Goal: Task Accomplishment & Management: Use online tool/utility

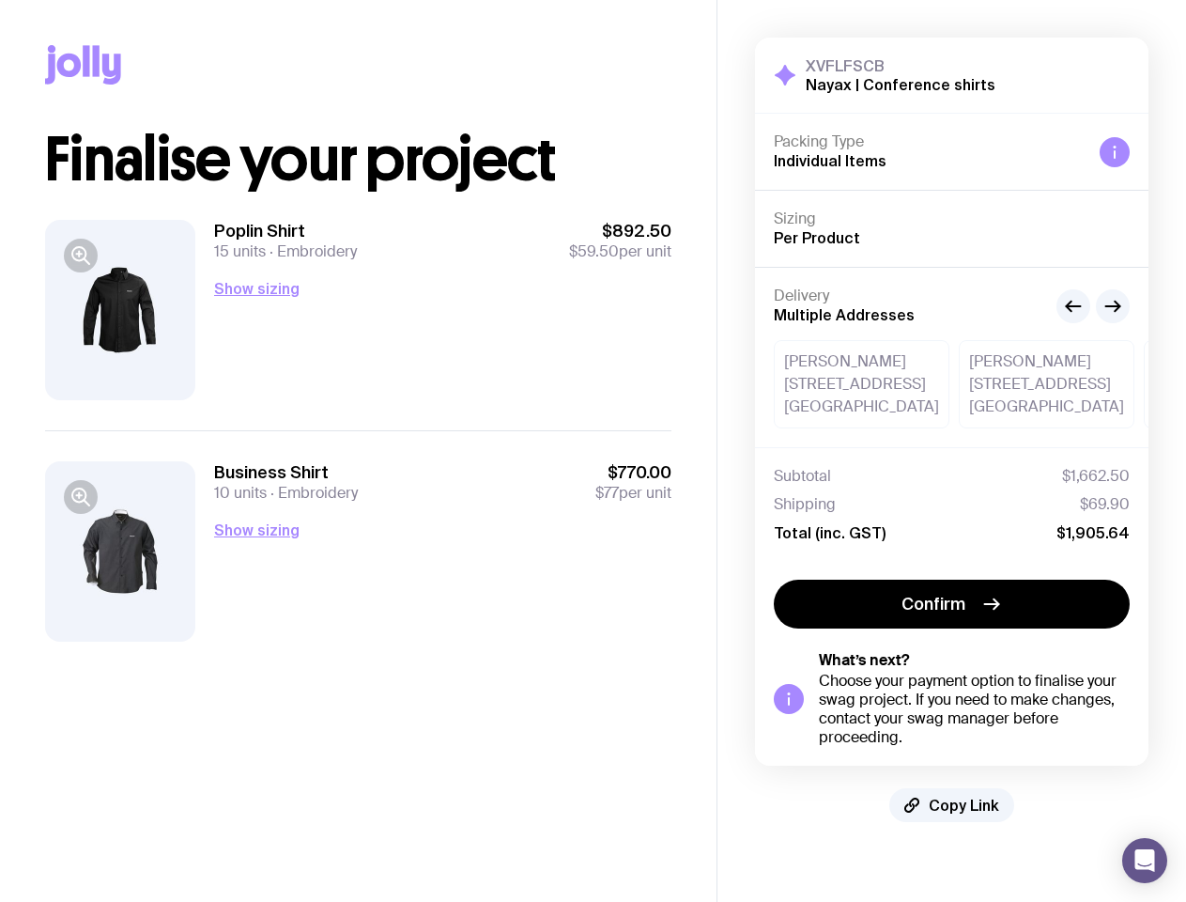
click at [81, 255] on icon "button" at bounding box center [81, 255] width 23 height 23
click at [346, 288] on div at bounding box center [593, 470] width 1186 height 902
click at [81, 605] on div at bounding box center [593, 470] width 1186 height 902
click at [300, 541] on button "Show sizing" at bounding box center [256, 530] width 85 height 23
click at [1115, 152] on icon at bounding box center [1115, 154] width 2 height 8
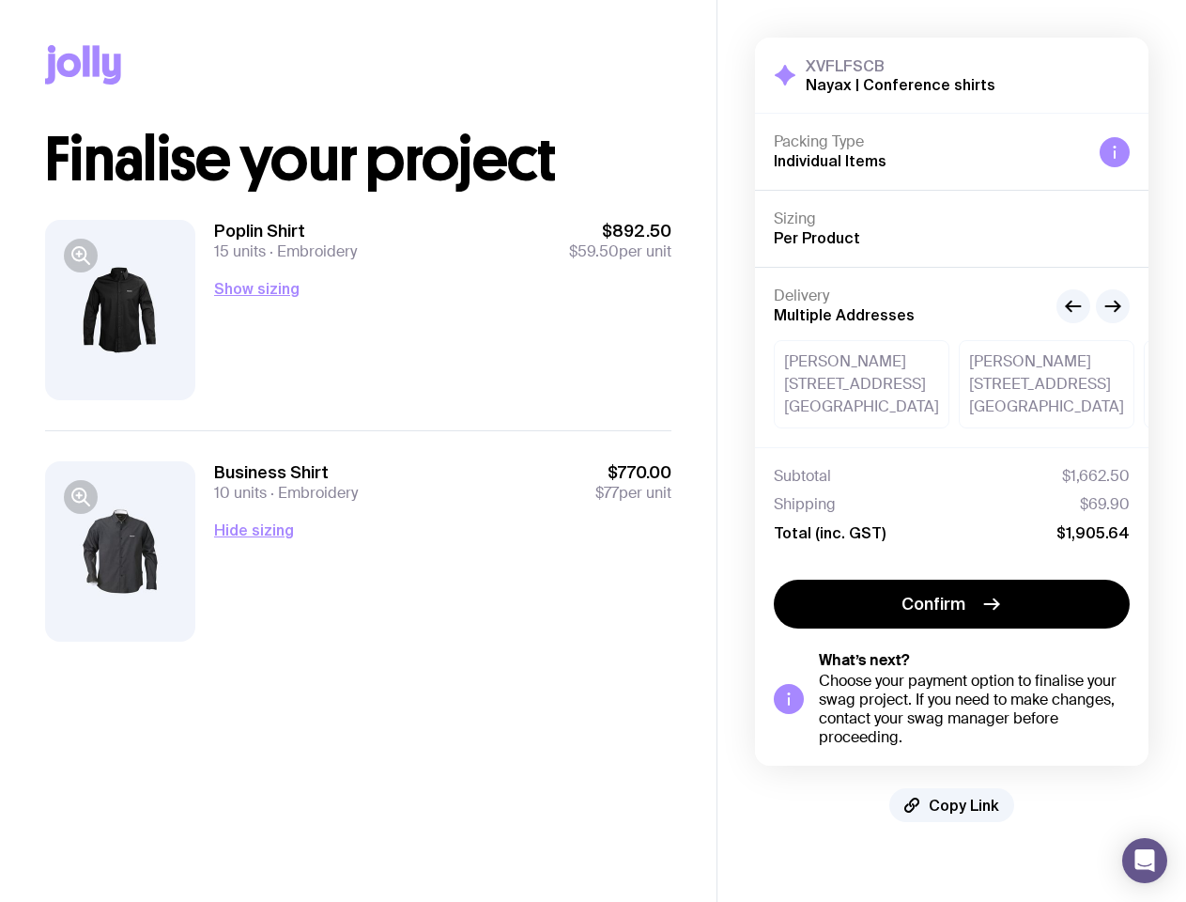
click at [1074, 306] on icon "button" at bounding box center [1074, 306] width 14 height 0
click at [1113, 306] on icon "button" at bounding box center [1114, 306] width 14 height 0
click at [952, 604] on span "Confirm" at bounding box center [934, 604] width 64 height 23
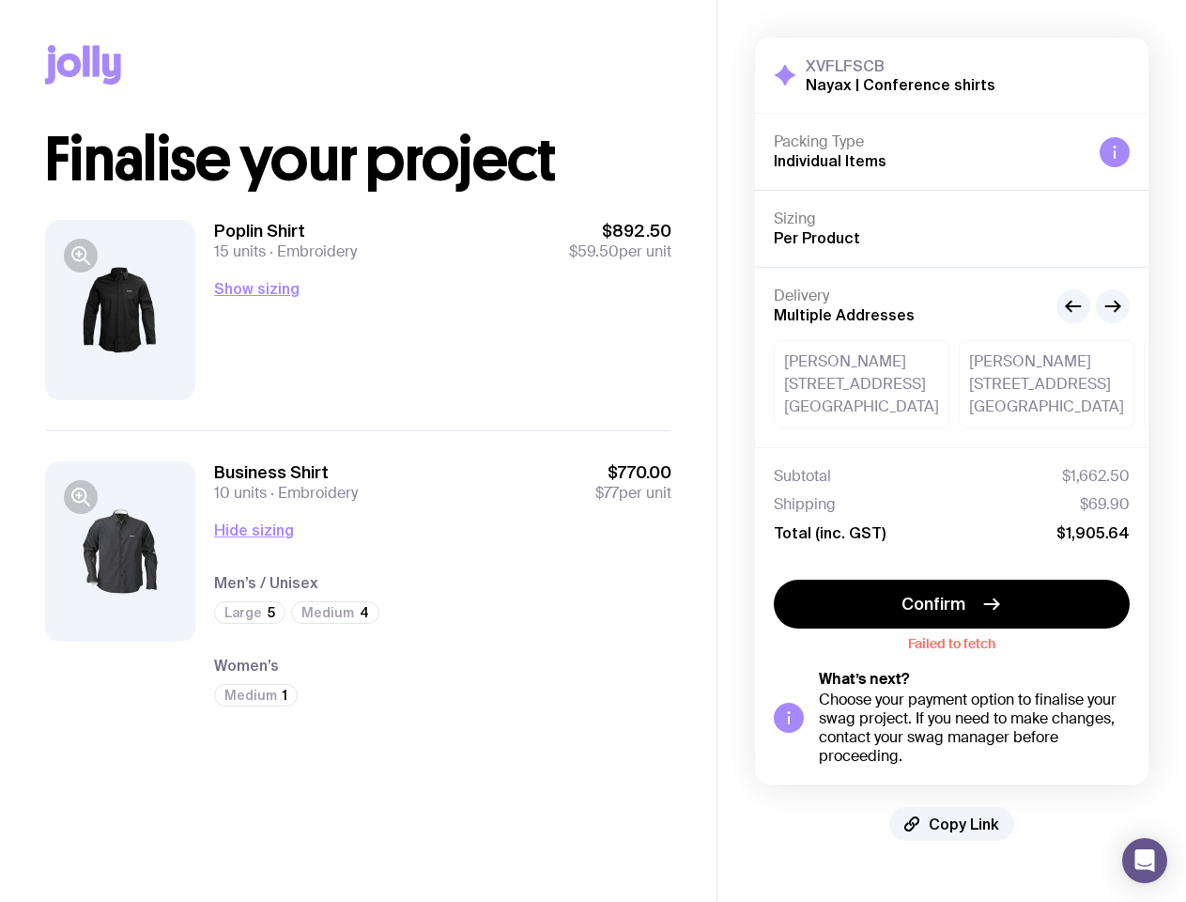
click at [952, 805] on div "XVFLFSCB Nayax | Conference shirts Hide Details Packing Type Individual Items S…" at bounding box center [952, 439] width 394 height 803
